Goal: Find specific page/section: Find specific page/section

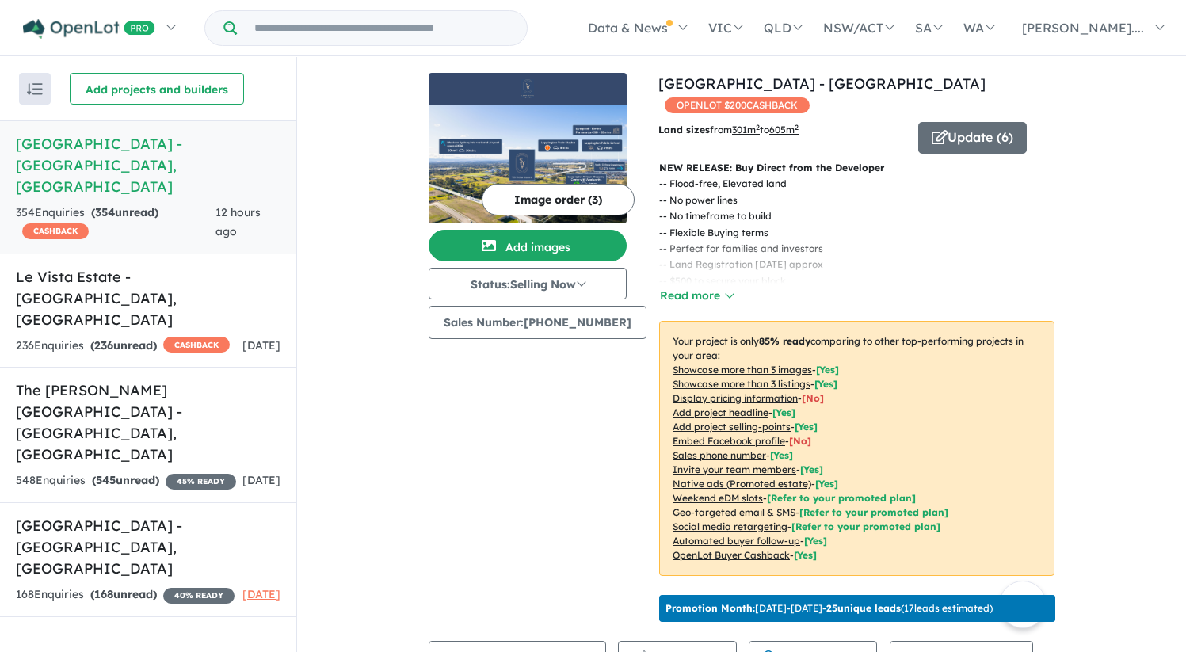
scroll to position [395, 0]
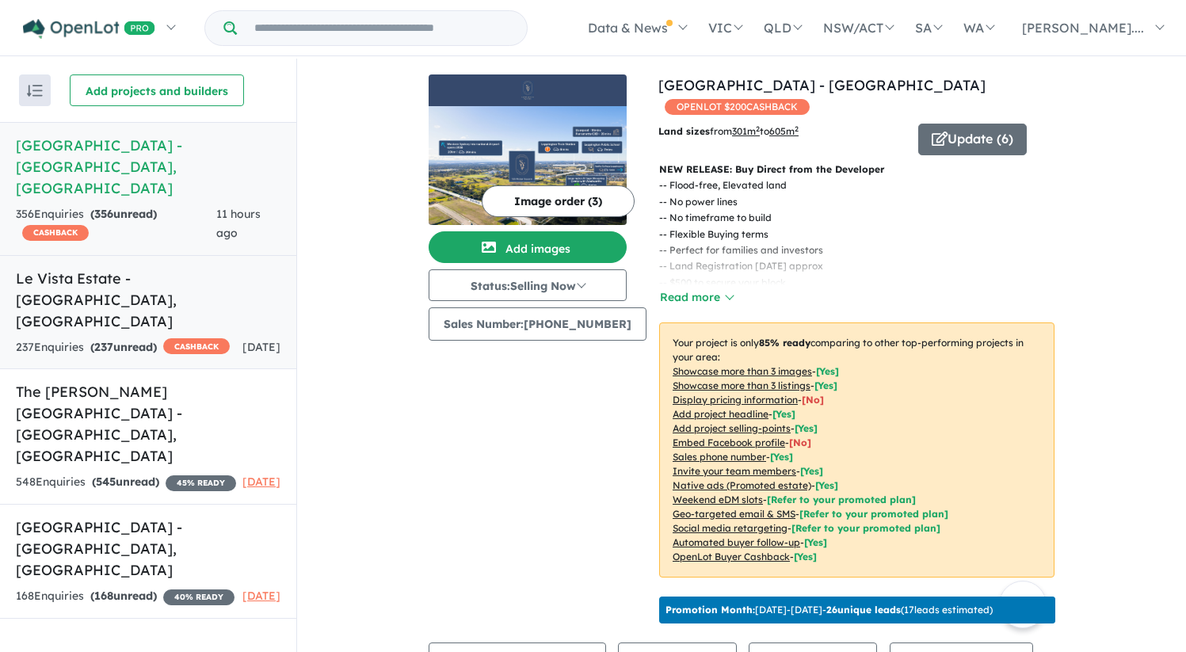
click at [242, 340] on span "[DATE]" at bounding box center [261, 347] width 38 height 14
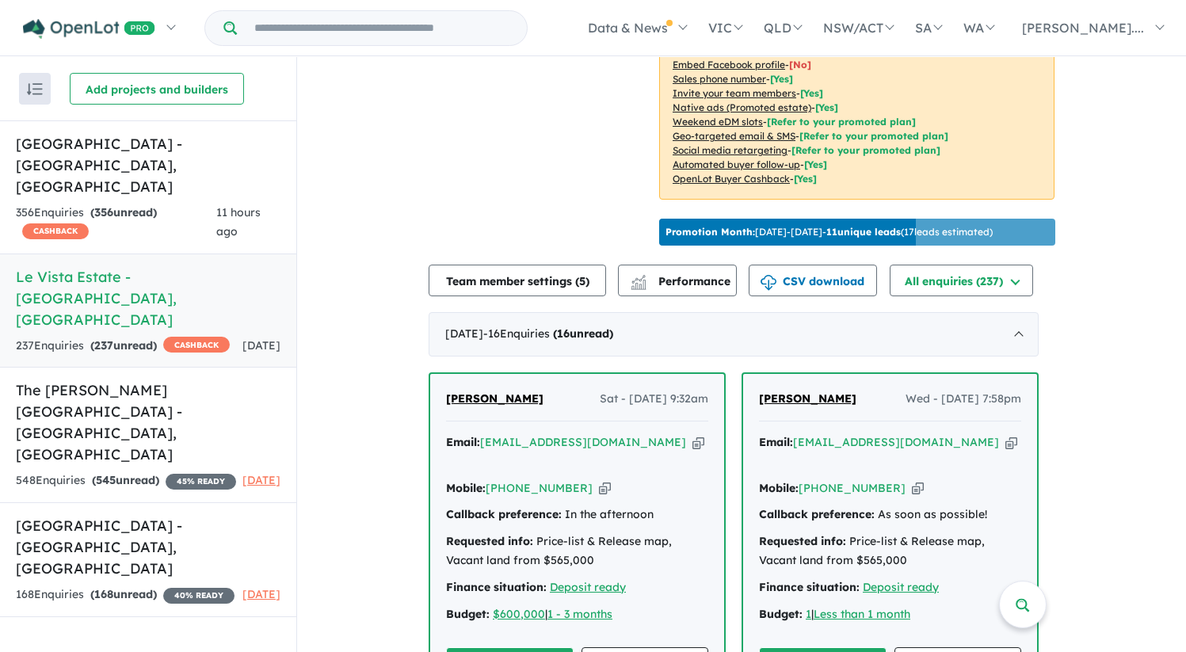
scroll to position [380, 0]
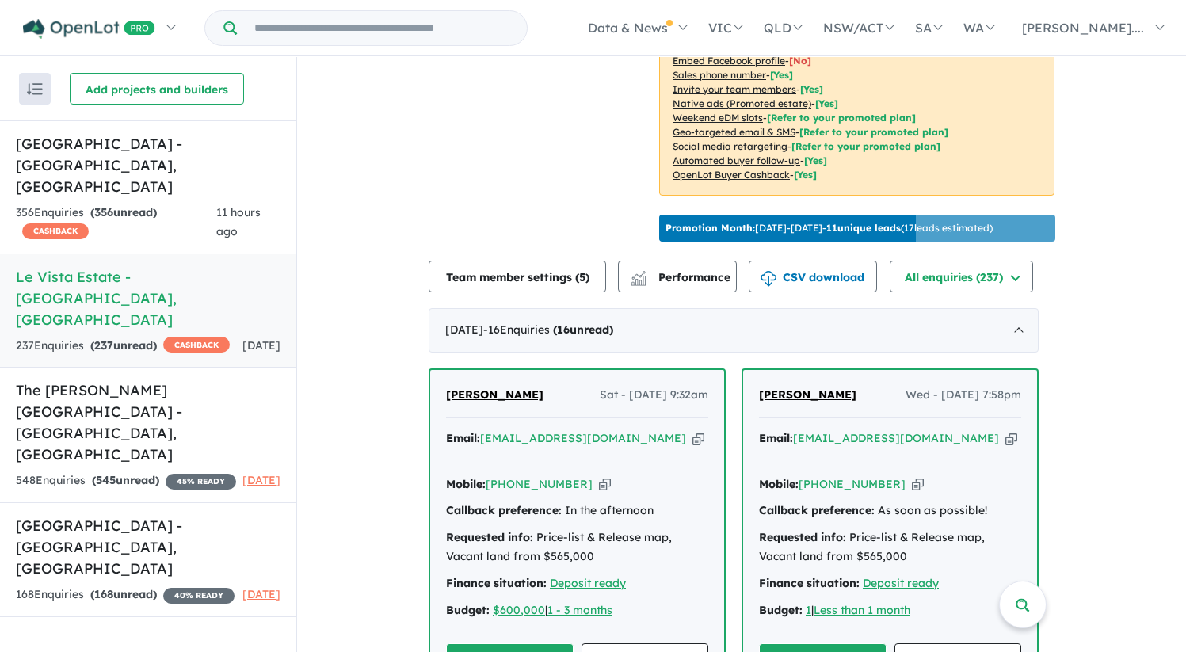
click at [507, 388] on span "Udoka Okoroma" at bounding box center [494, 394] width 97 height 14
click at [143, 162] on h5 "Leppington Square Estate - Leppington , NSW" at bounding box center [148, 165] width 265 height 64
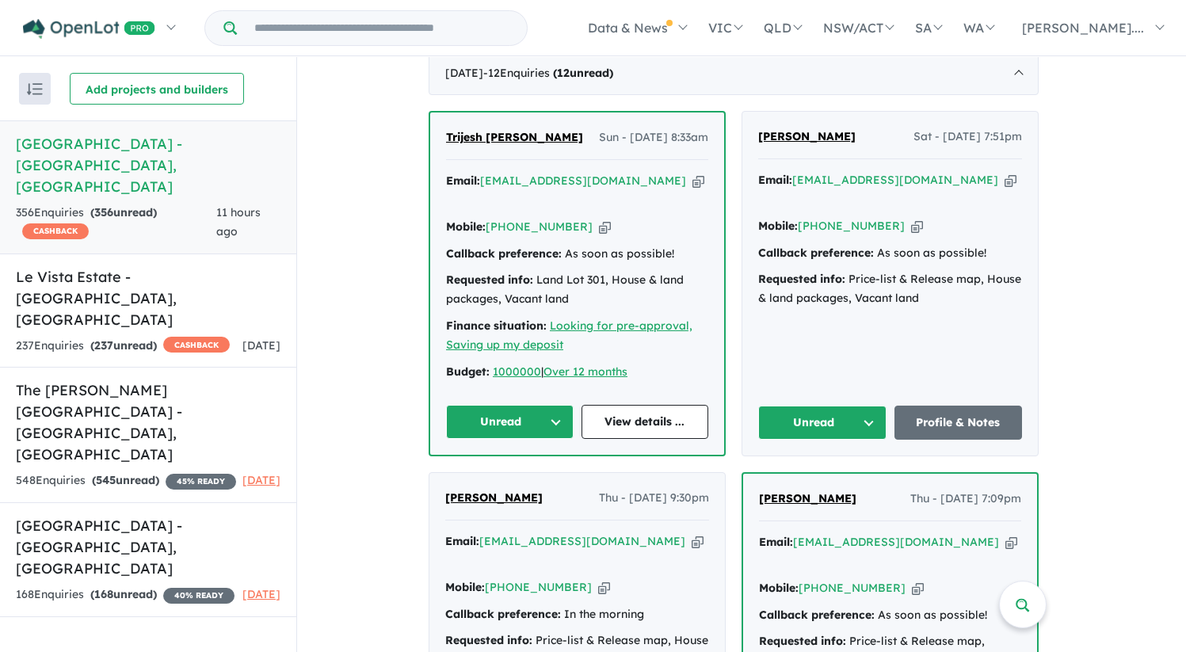
scroll to position [480, 0]
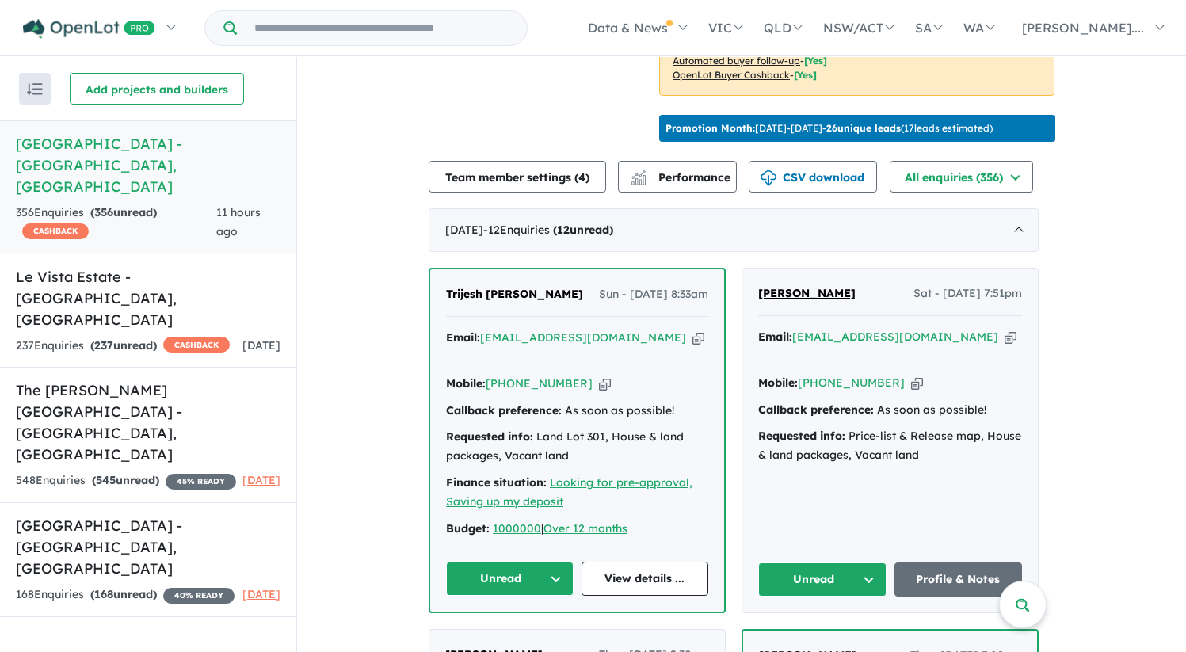
click at [501, 301] on span "Trijesh Poudyal" at bounding box center [514, 294] width 137 height 14
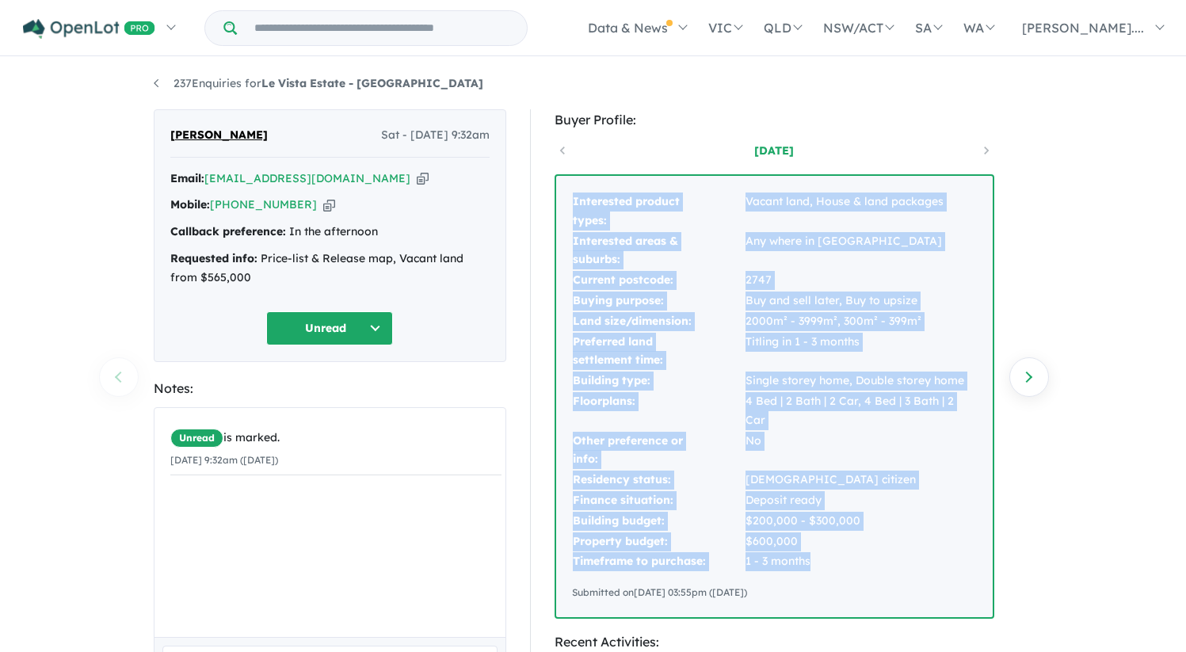
drag, startPoint x: 573, startPoint y: 198, endPoint x: 854, endPoint y: 536, distance: 440.0
click at [854, 536] on tbody "Interested product types: Vacant land, House & land packages Interested areas &…" at bounding box center [774, 382] width 405 height 380
copy tbody "Interested product types: Vacant land, House & land packages Interested areas &…"
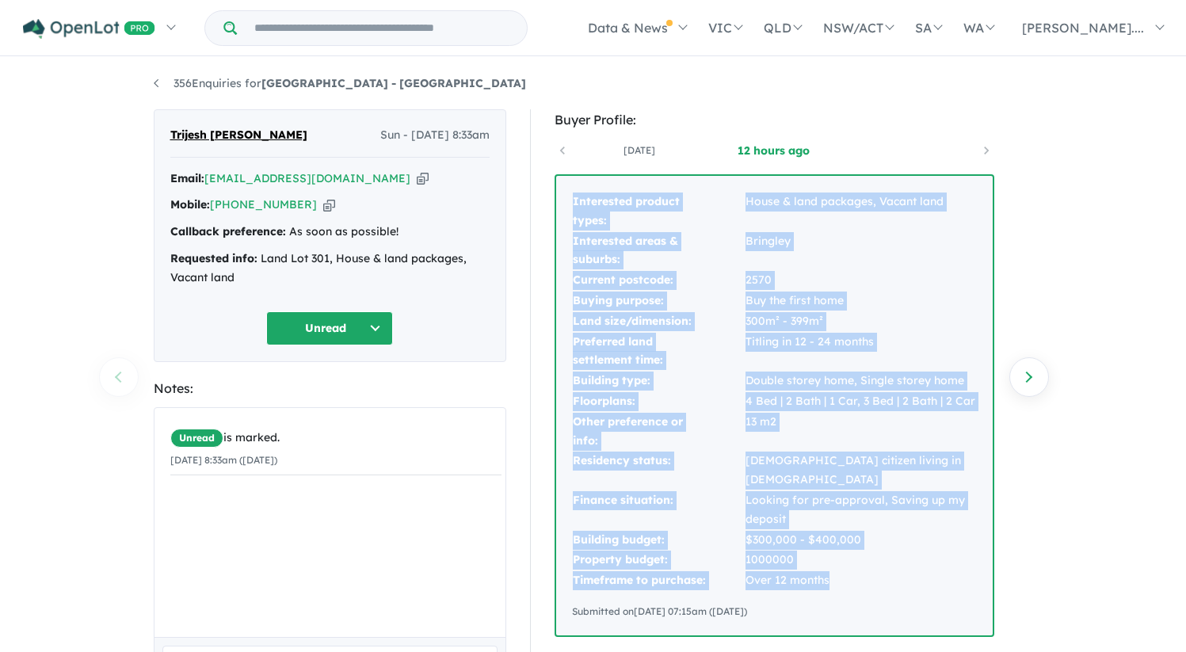
drag, startPoint x: 573, startPoint y: 198, endPoint x: 847, endPoint y: 571, distance: 462.5
click at [847, 571] on tbody "Interested product types: House & land packages, Vacant land Interested areas &…" at bounding box center [774, 391] width 405 height 399
copy tbody "Interested product types: House & land packages, Vacant land Interested areas &…"
